Goal: Information Seeking & Learning: Learn about a topic

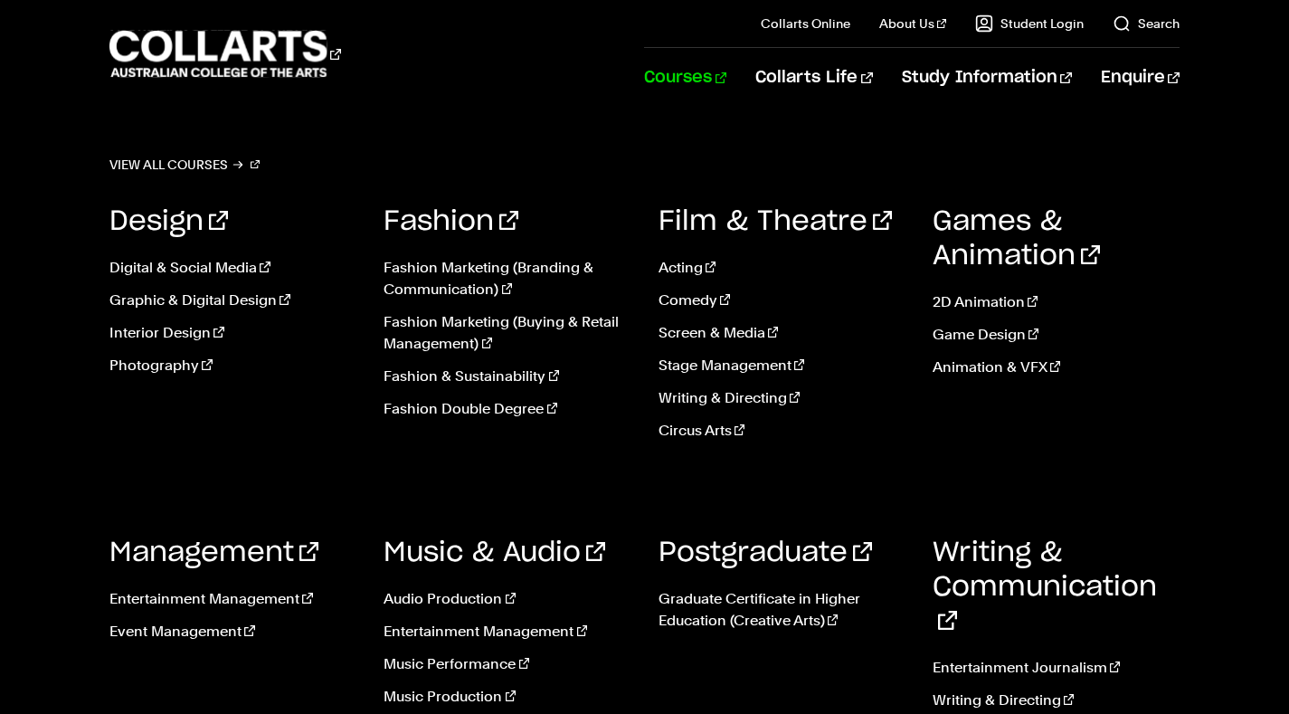
click at [726, 75] on link "Courses" at bounding box center [685, 78] width 82 height 60
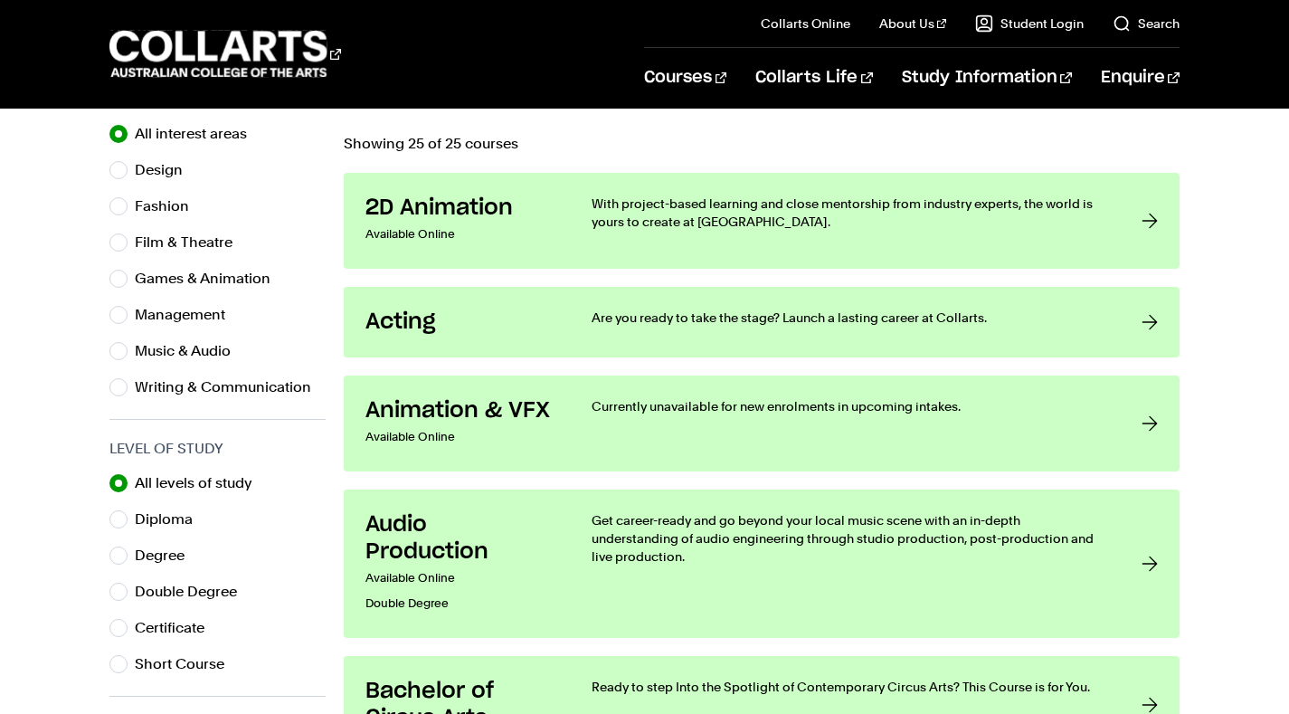
scroll to position [580, 0]
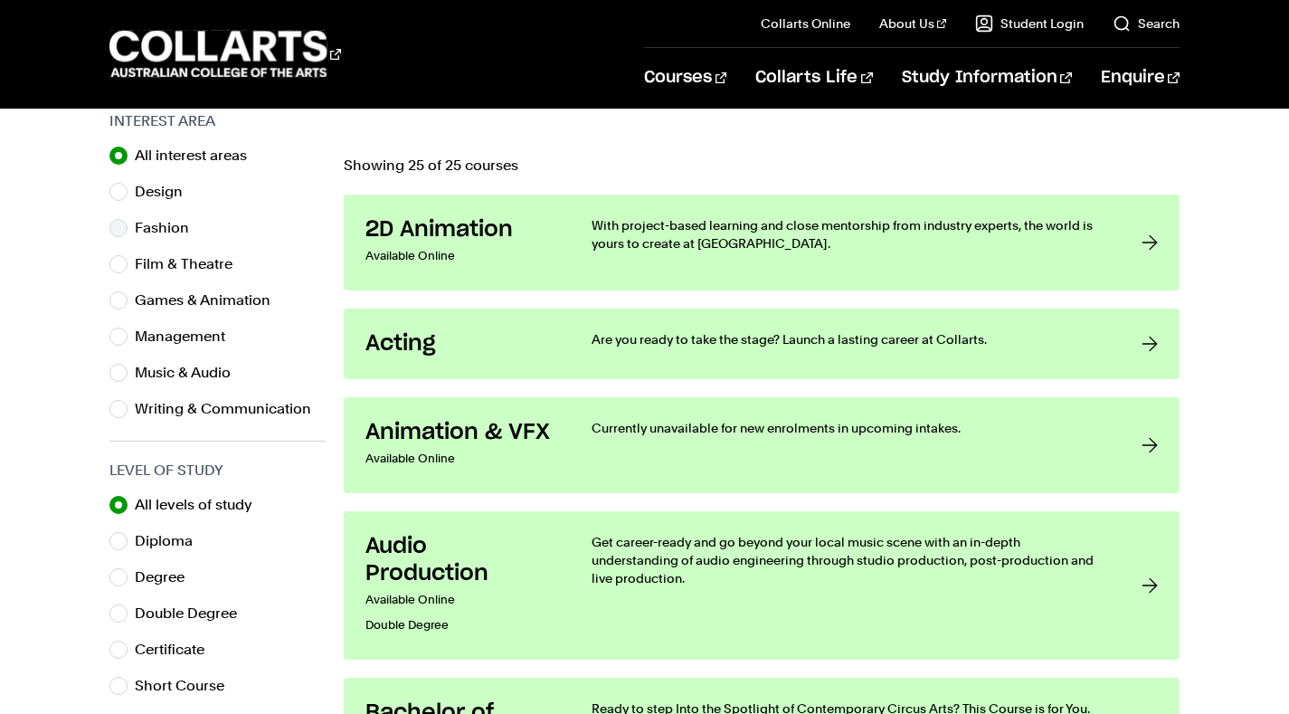
click at [137, 236] on label "Fashion" at bounding box center [169, 227] width 69 height 25
click at [128, 236] on input "Fashion" at bounding box center [118, 228] width 18 height 18
radio input "true"
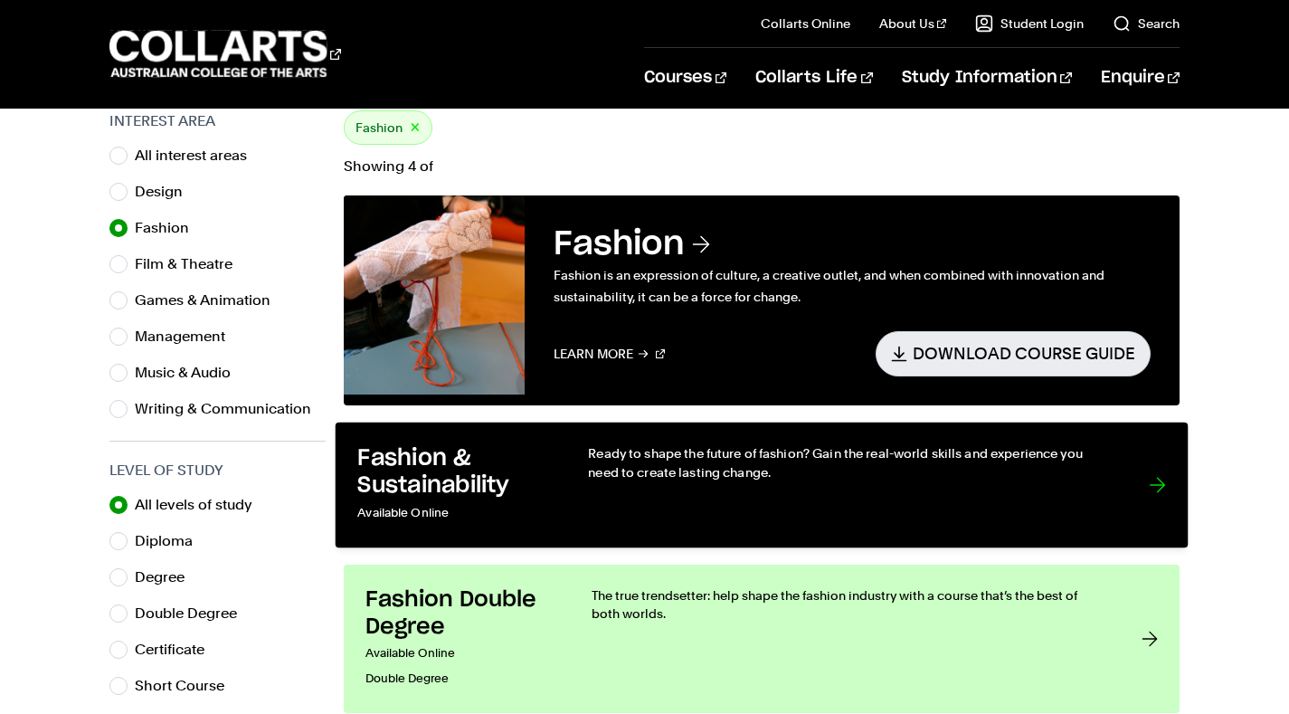
click at [1070, 525] on link "Fashion & Sustainability Available Online Ready to shape the future of fashion?…" at bounding box center [762, 484] width 852 height 126
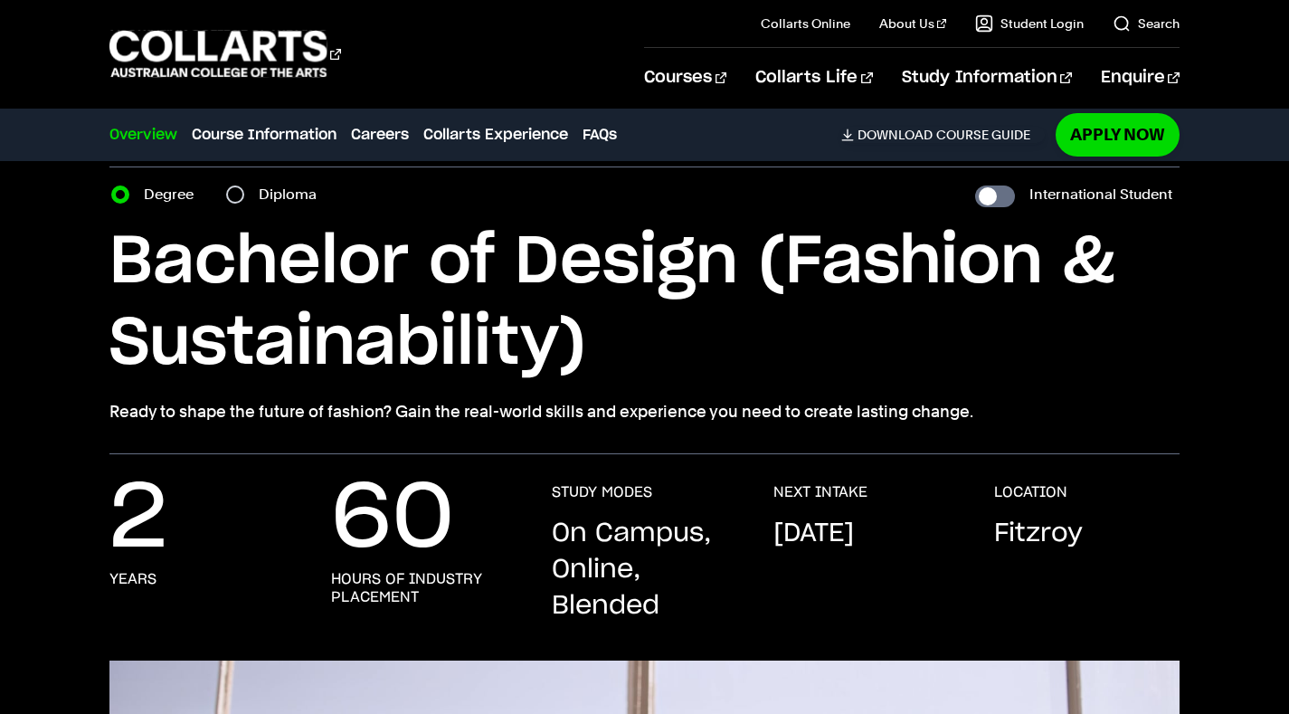
scroll to position [73, 0]
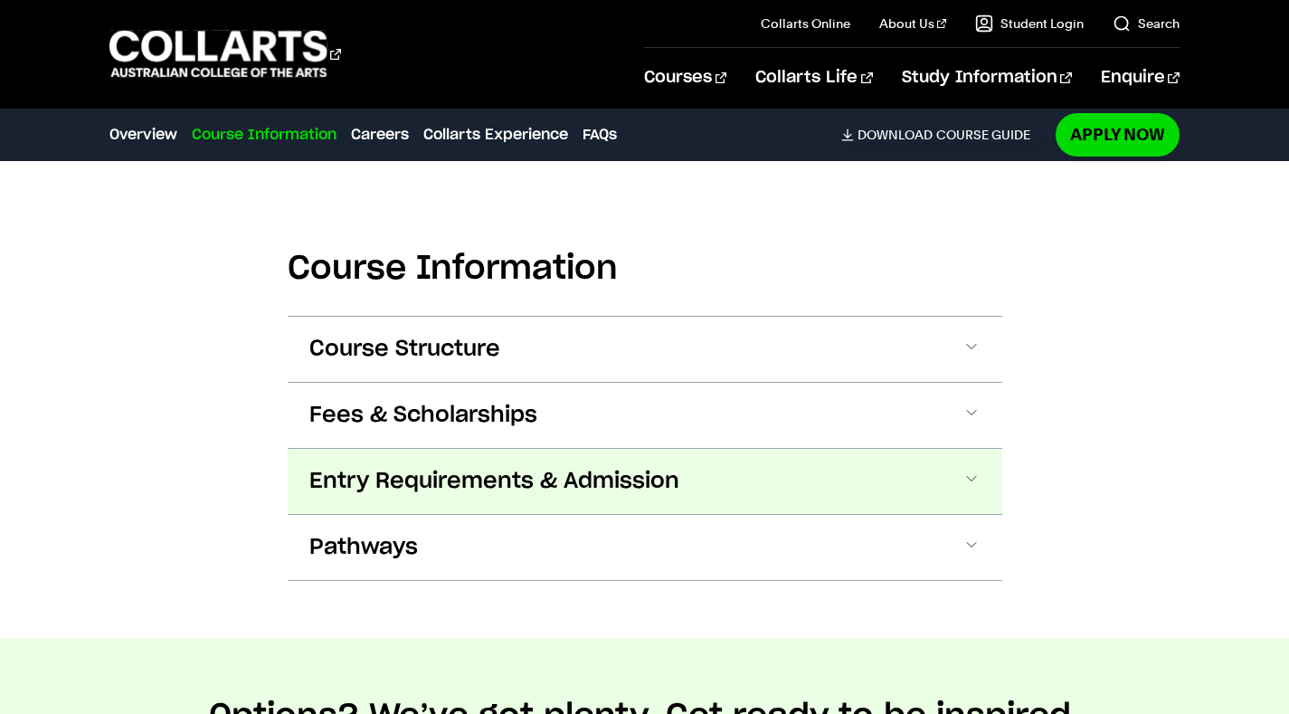
click at [959, 503] on button "Entry Requirements & Admission" at bounding box center [645, 481] width 714 height 65
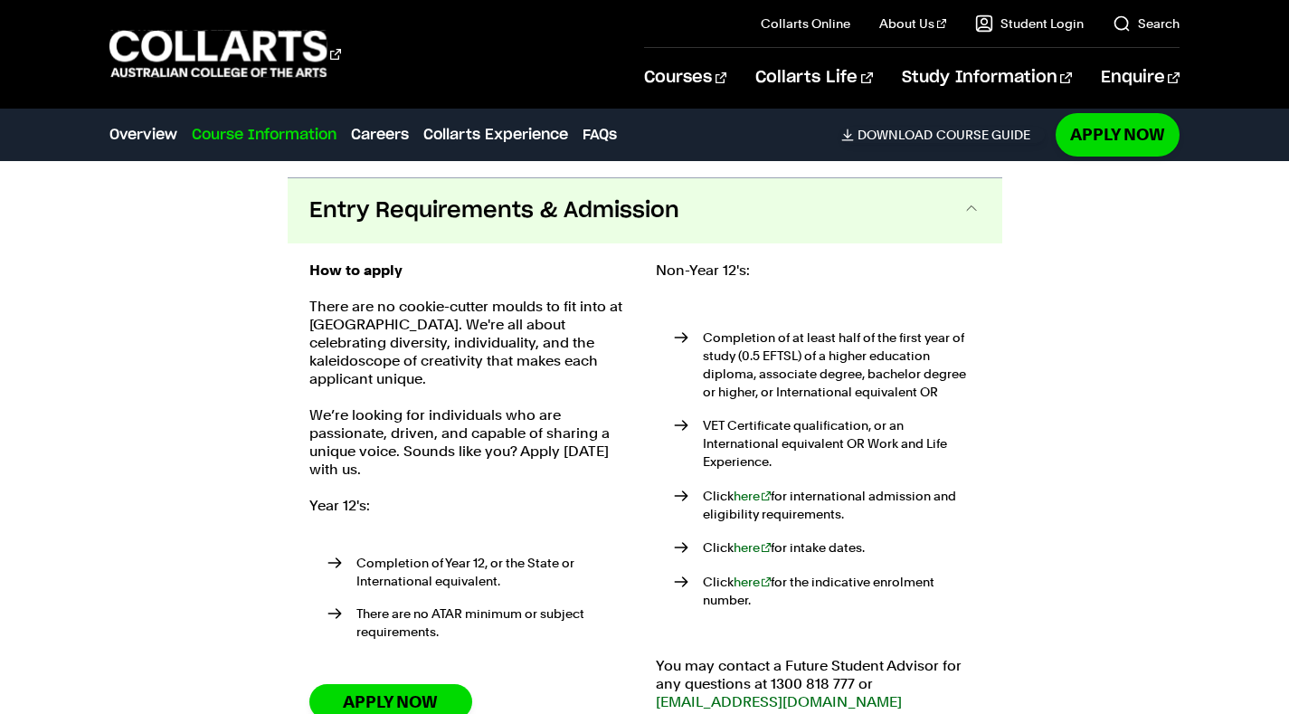
scroll to position [2026, 0]
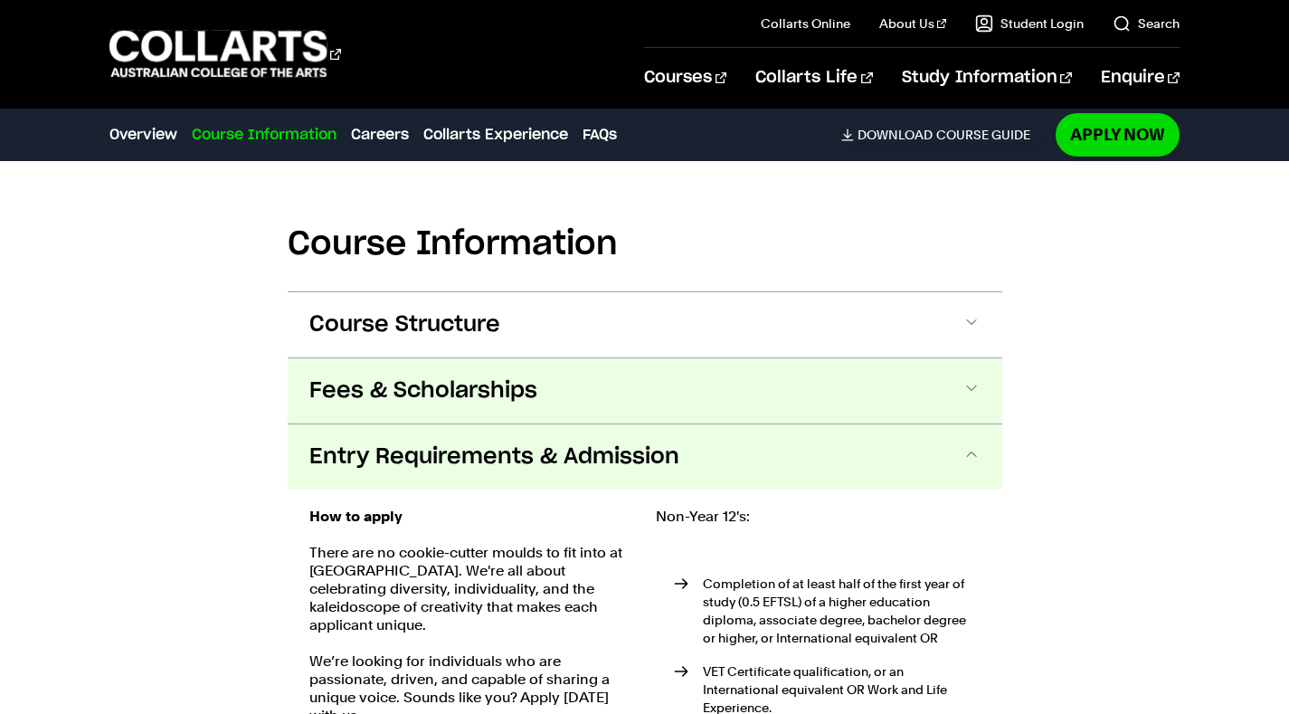
click at [979, 388] on button "Fees & Scholarships" at bounding box center [645, 390] width 714 height 65
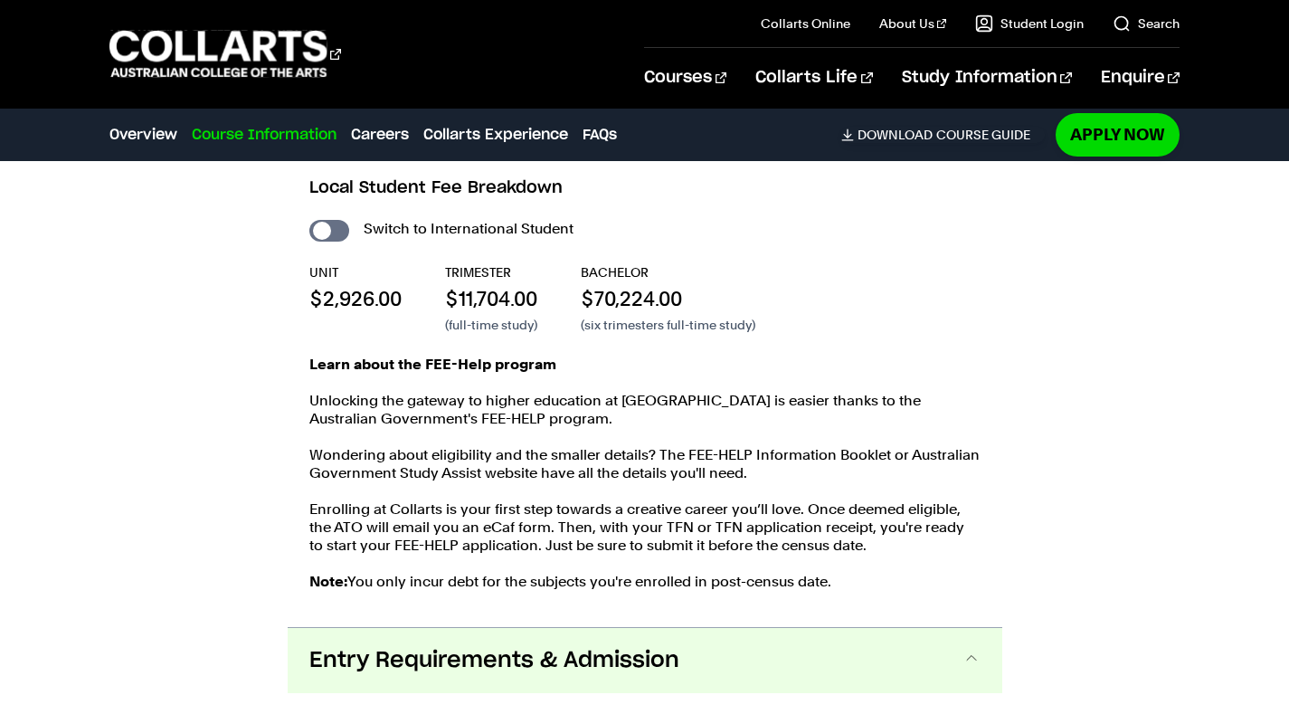
scroll to position [2056, 0]
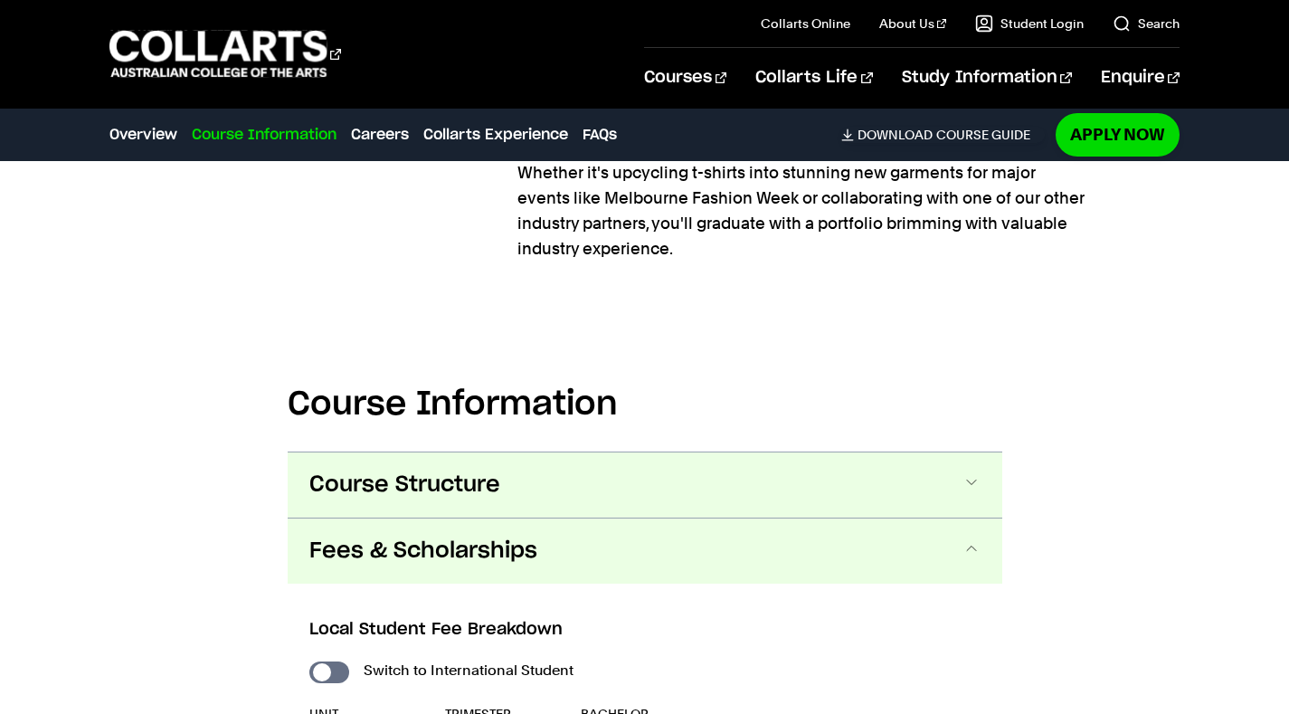
click at [949, 478] on button "Course Structure" at bounding box center [645, 484] width 714 height 65
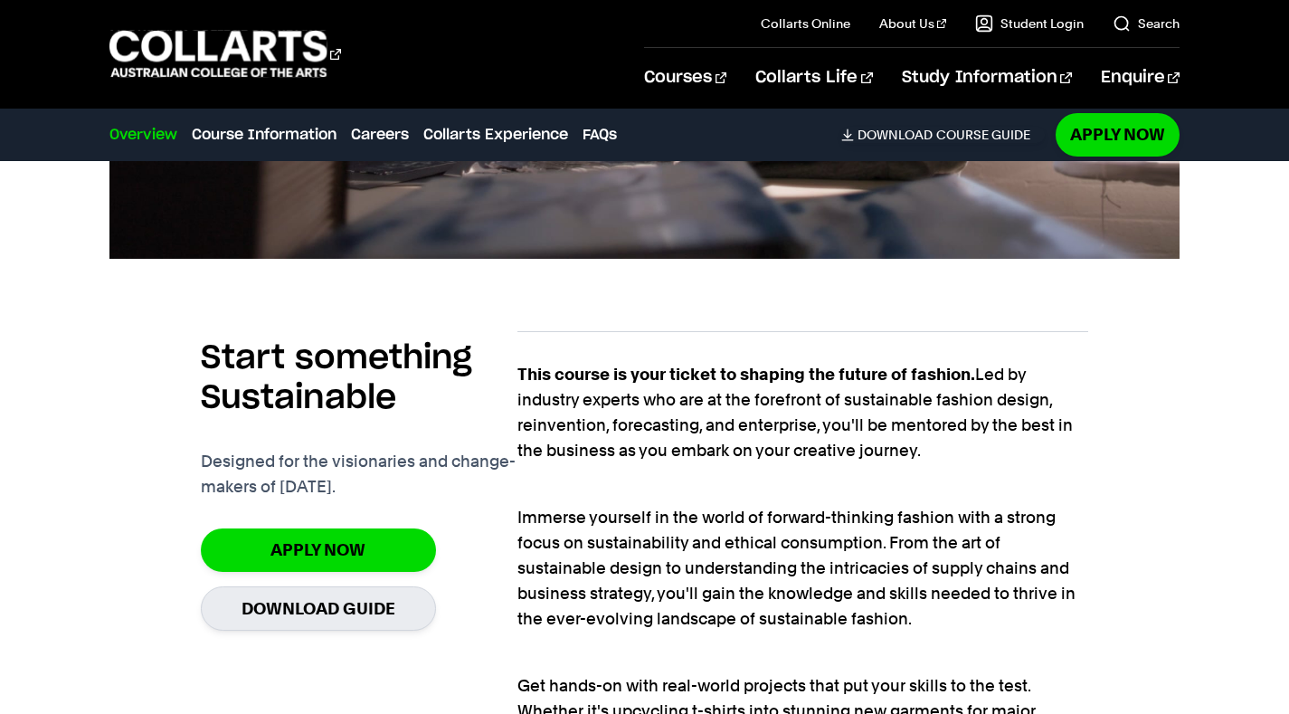
scroll to position [1039, 0]
